Goal: Task Accomplishment & Management: Manage account settings

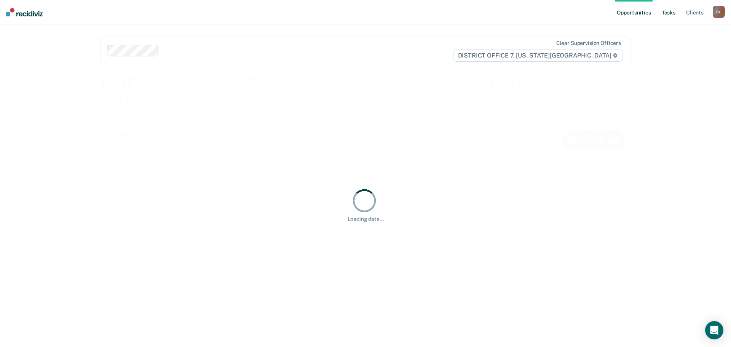
click at [669, 14] on link "Tasks" at bounding box center [668, 12] width 17 height 24
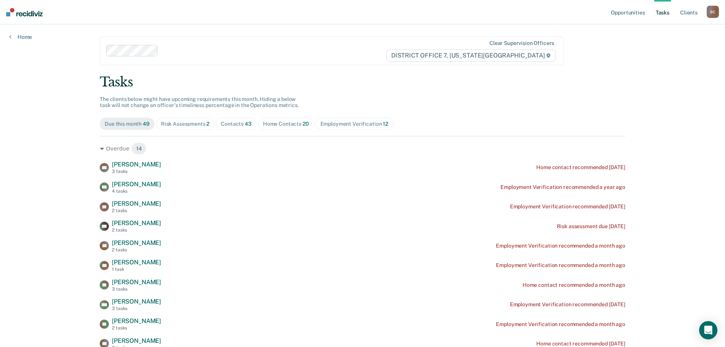
click at [280, 124] on div "Home Contacts 20" at bounding box center [286, 124] width 46 height 6
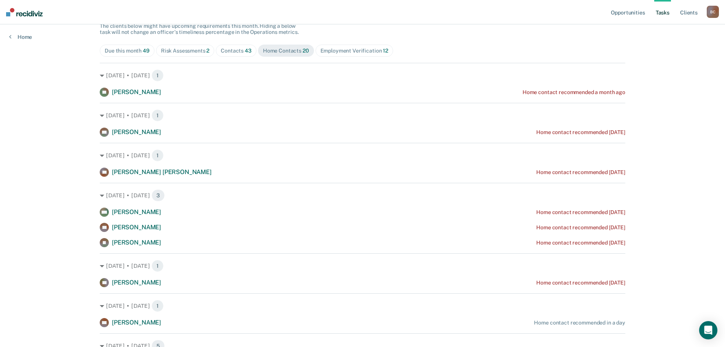
scroll to position [76, 0]
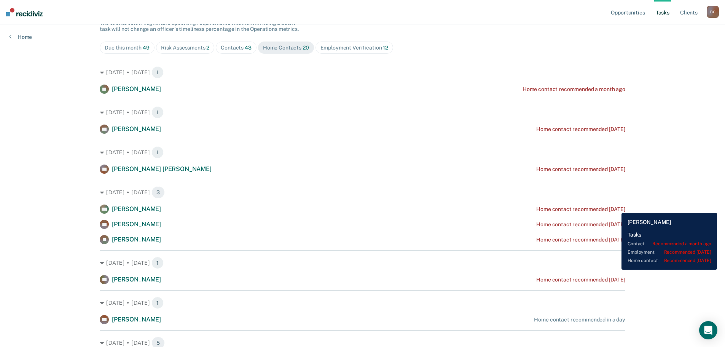
click at [616, 207] on div "Home contact recommended [DATE]" at bounding box center [581, 209] width 89 height 6
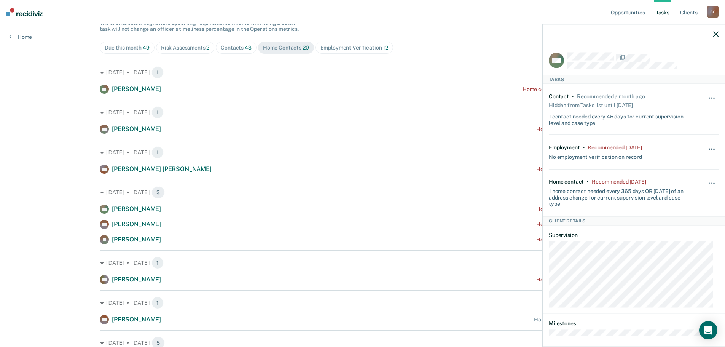
click at [714, 149] on span "button" at bounding box center [715, 150] width 2 height 2
click at [695, 207] on button "90 days" at bounding box center [691, 210] width 55 height 12
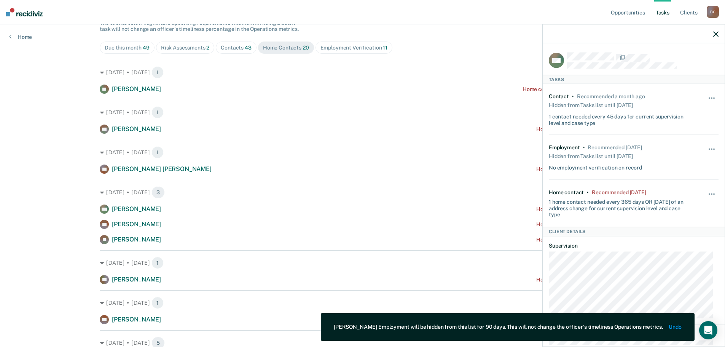
click at [706, 190] on div "Hide from tasks list for... 7 days 30 days 90 days" at bounding box center [712, 203] width 13 height 29
click at [714, 194] on span "button" at bounding box center [715, 194] width 2 height 2
click at [682, 250] on button "90 days" at bounding box center [691, 255] width 55 height 12
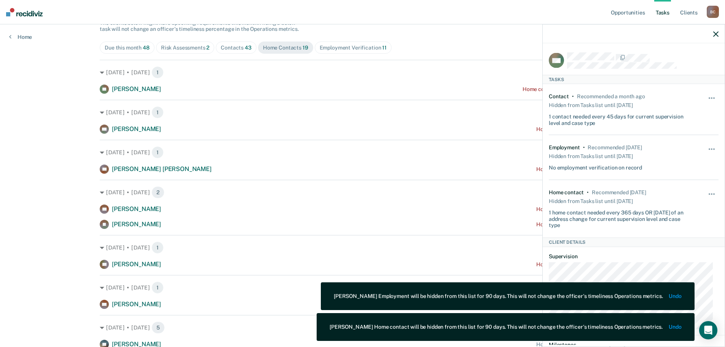
click at [505, 50] on div "Due this month 48 Risk Assessments 2 Contacts 43 Home Contacts 19 Employment Ve…" at bounding box center [363, 48] width 526 height 12
click at [719, 37] on icon "button" at bounding box center [716, 33] width 5 height 5
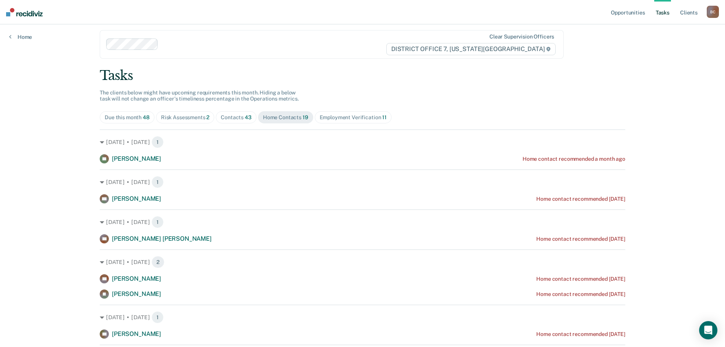
scroll to position [0, 0]
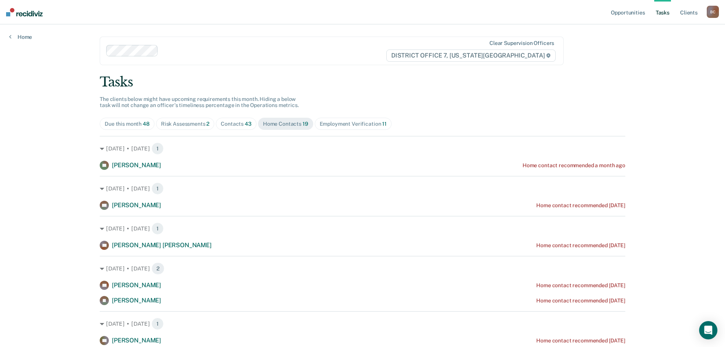
click at [197, 118] on span "Risk Assessments 2" at bounding box center [185, 124] width 59 height 12
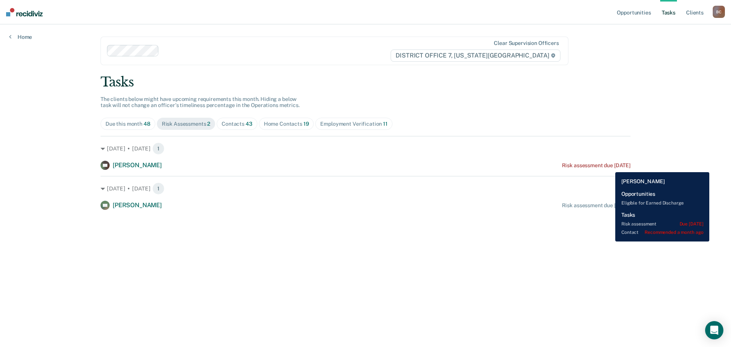
click at [610, 166] on div "Risk assessment due [DATE]" at bounding box center [596, 165] width 69 height 6
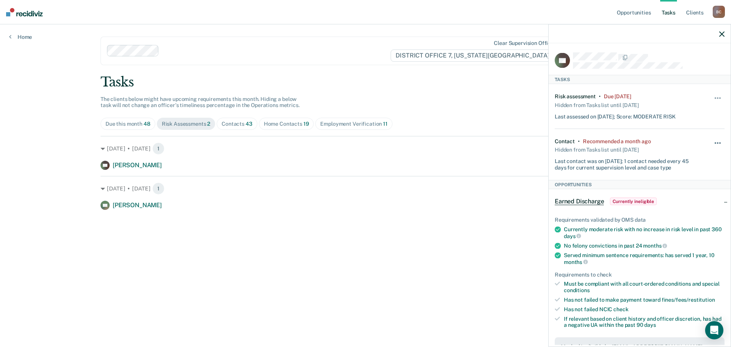
click at [714, 145] on button "button" at bounding box center [718, 147] width 13 height 12
click at [702, 206] on button "90 days" at bounding box center [697, 204] width 55 height 12
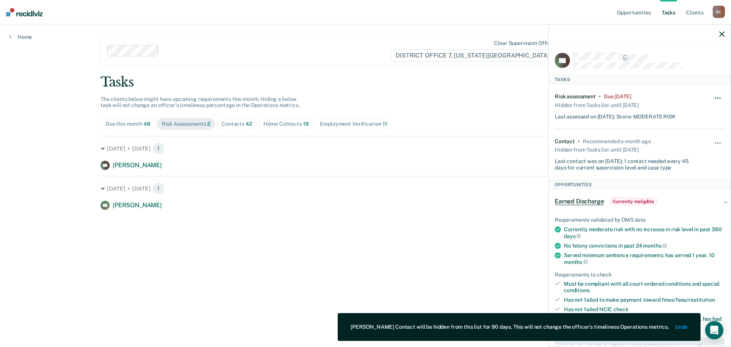
click at [712, 99] on button "button" at bounding box center [718, 102] width 13 height 12
click at [704, 160] on button "90 days" at bounding box center [697, 159] width 55 height 12
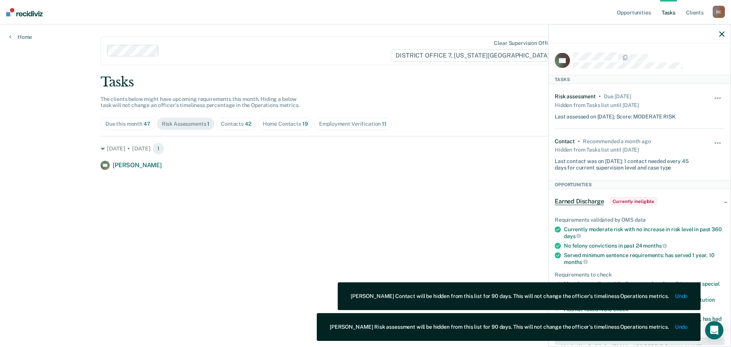
click at [512, 85] on div "Tasks" at bounding box center [366, 82] width 530 height 16
click at [723, 33] on icon "button" at bounding box center [721, 33] width 5 height 5
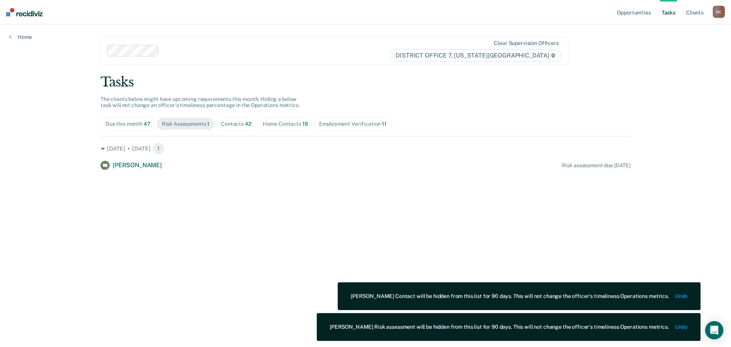
click at [225, 125] on div "Contacts 42" at bounding box center [236, 124] width 30 height 6
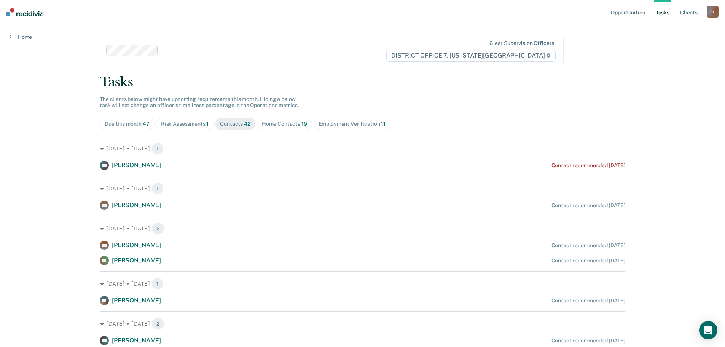
click at [290, 122] on div "Home Contacts 19" at bounding box center [284, 124] width 45 height 6
